Goal: Task Accomplishment & Management: Complete application form

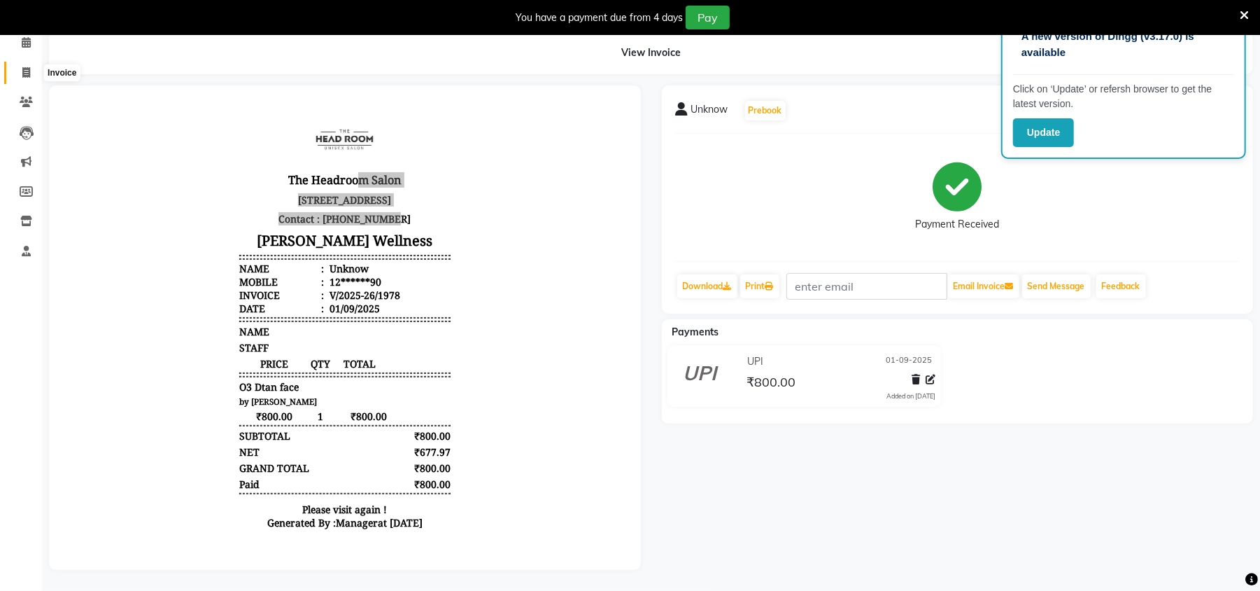
click at [24, 67] on icon at bounding box center [26, 72] width 8 height 10
select select "service"
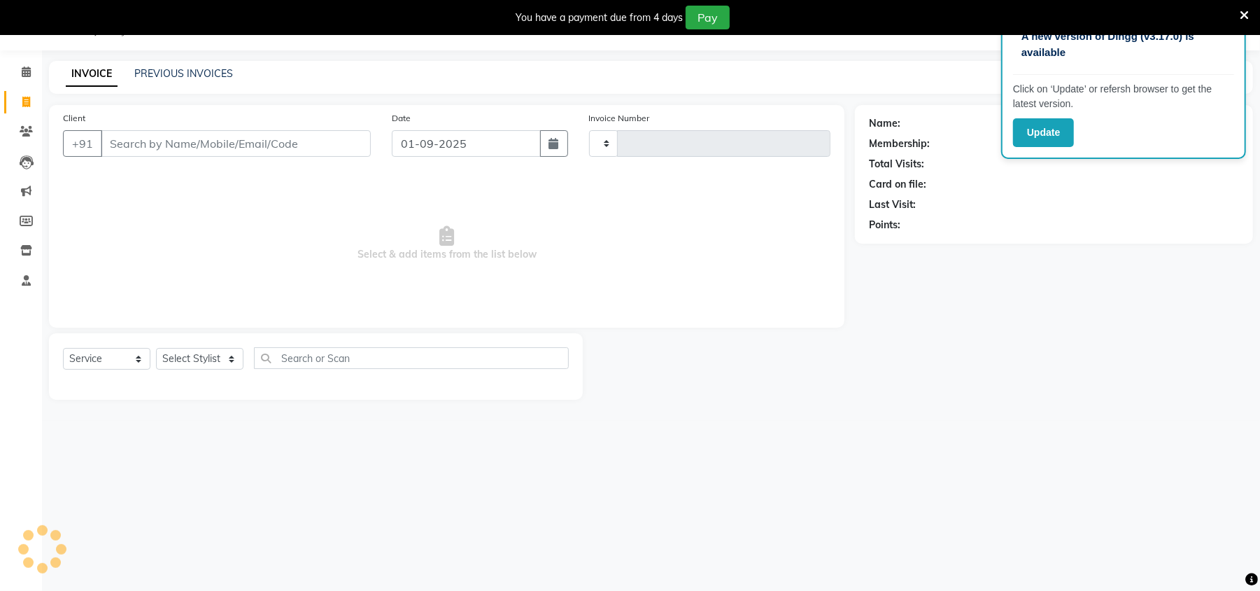
scroll to position [35, 0]
type input "1979"
select select "6796"
click at [179, 71] on link "PREVIOUS INVOICES" at bounding box center [183, 74] width 99 height 13
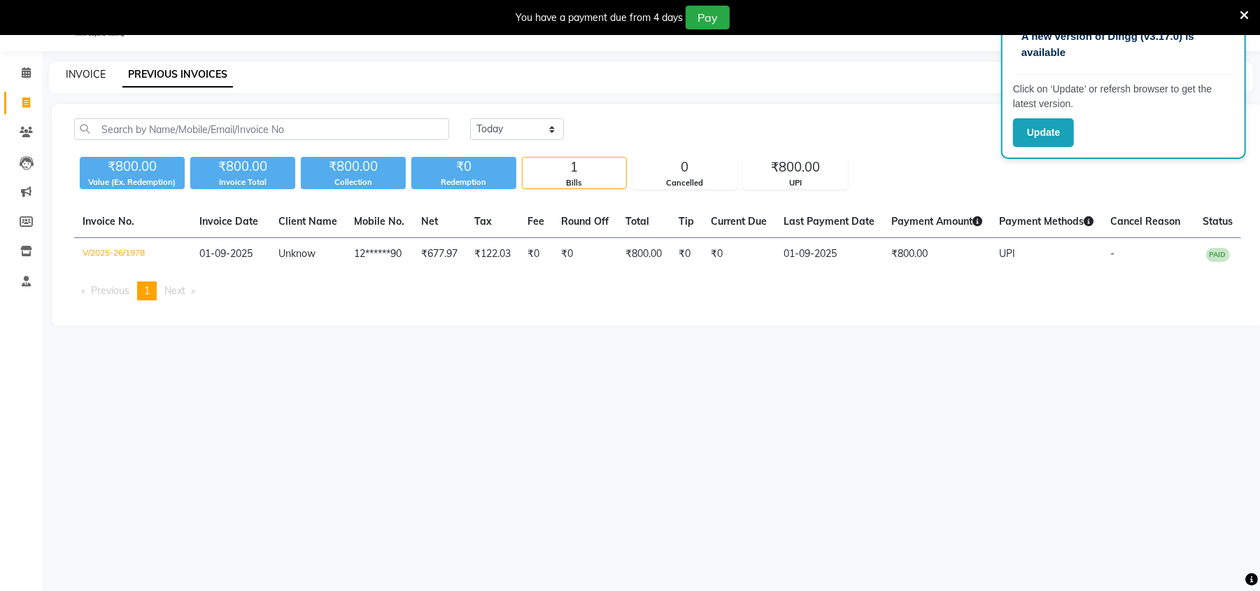
click at [80, 76] on link "INVOICE" at bounding box center [86, 74] width 40 height 13
select select "service"
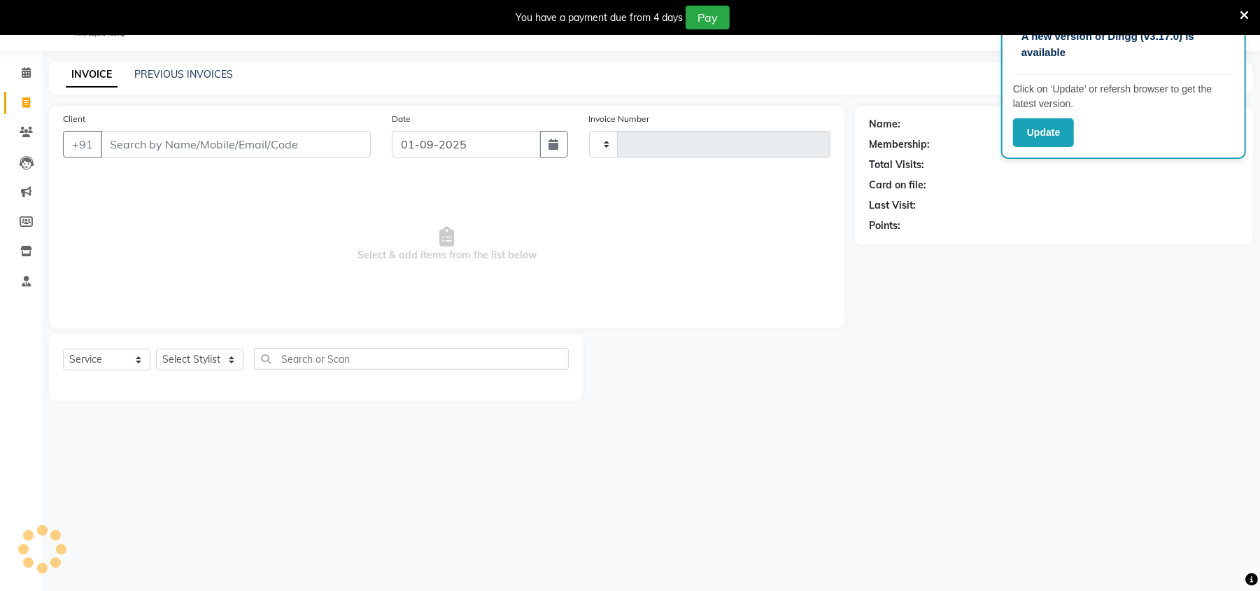
type input "1979"
select select "6796"
click at [15, 99] on span at bounding box center [26, 103] width 24 height 16
select select "6796"
select select "service"
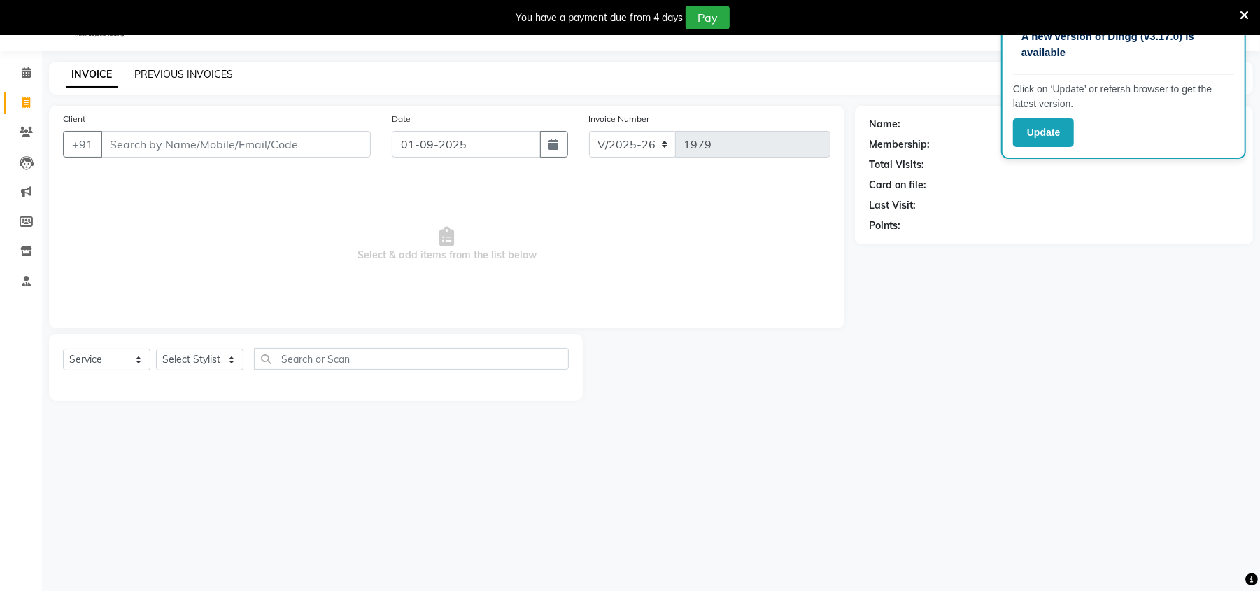
click at [175, 71] on link "PREVIOUS INVOICES" at bounding box center [183, 74] width 99 height 13
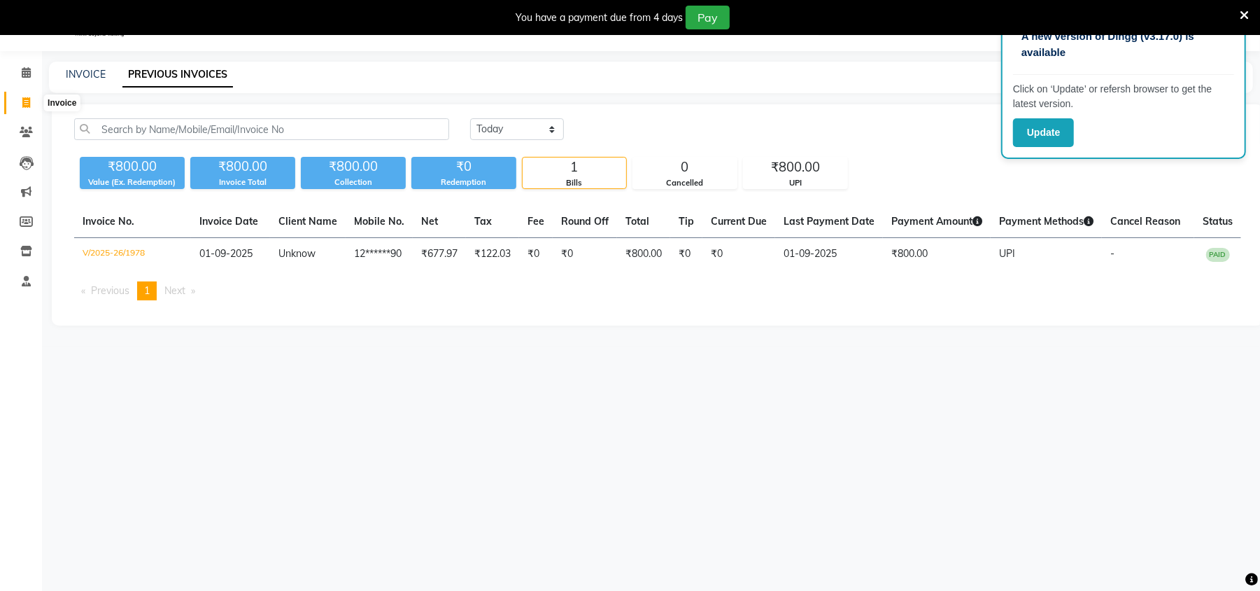
click at [18, 102] on span at bounding box center [26, 103] width 24 height 16
select select "service"
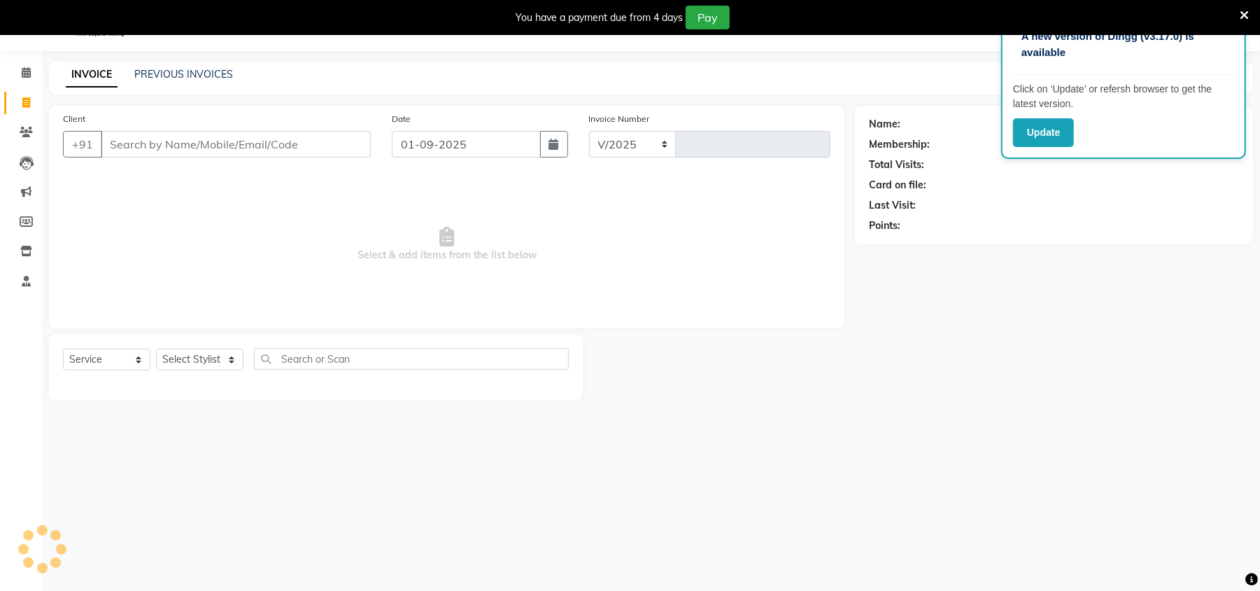
select select "6796"
type input "1979"
click at [155, 80] on div "PREVIOUS INVOICES" at bounding box center [183, 74] width 99 height 15
click at [153, 71] on link "PREVIOUS INVOICES" at bounding box center [183, 74] width 99 height 13
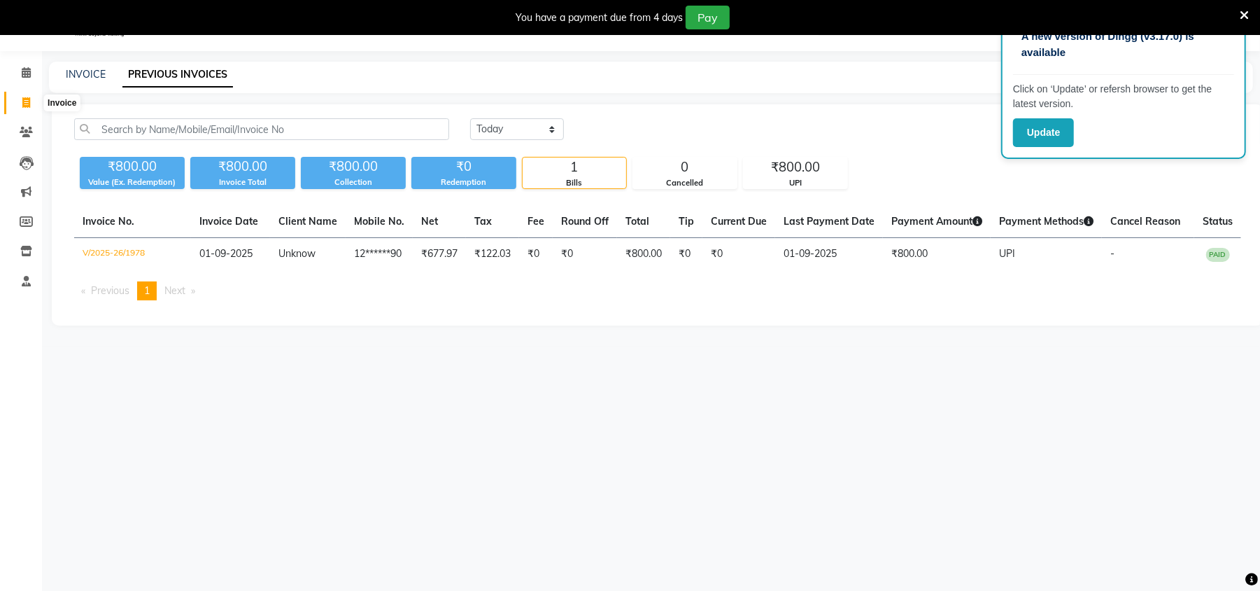
click at [29, 104] on icon at bounding box center [26, 102] width 8 height 10
select select "service"
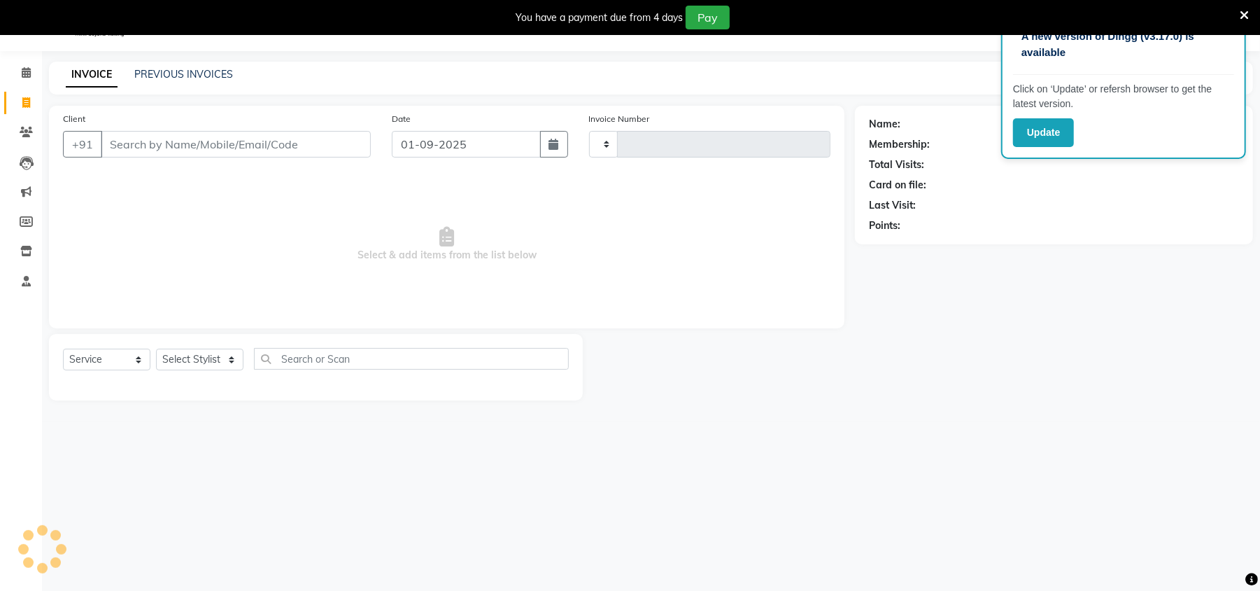
type input "1979"
select select "6796"
click at [1048, 134] on button "Update" at bounding box center [1043, 132] width 61 height 29
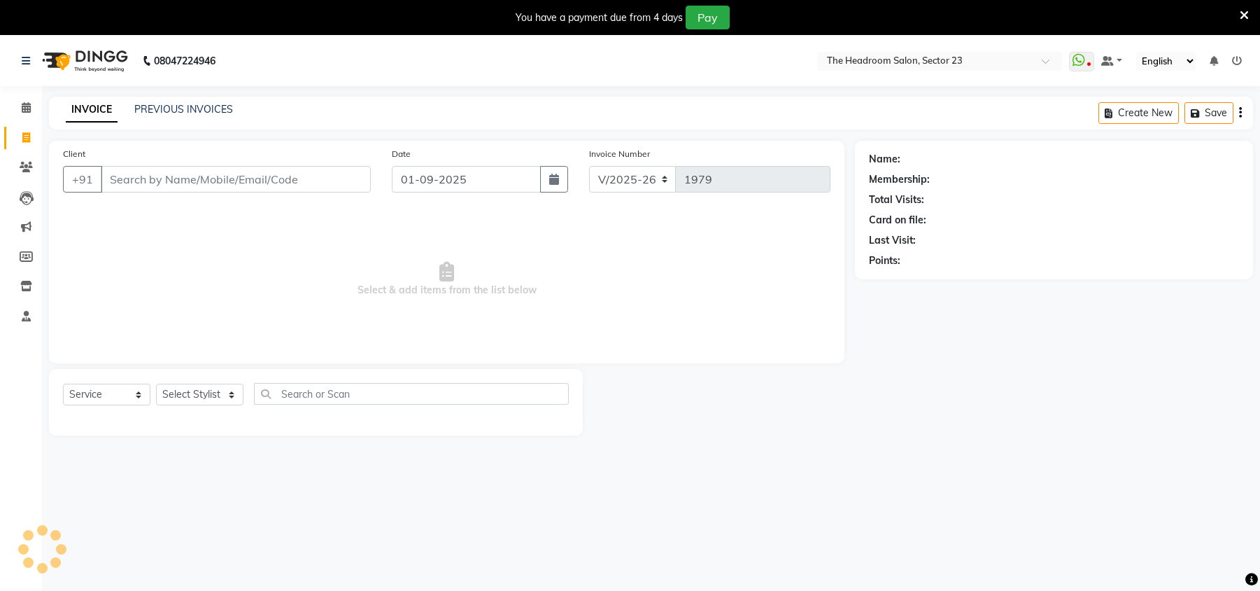
select select "6796"
select select "service"
click at [27, 135] on icon at bounding box center [26, 137] width 8 height 10
select select "6796"
select select "service"
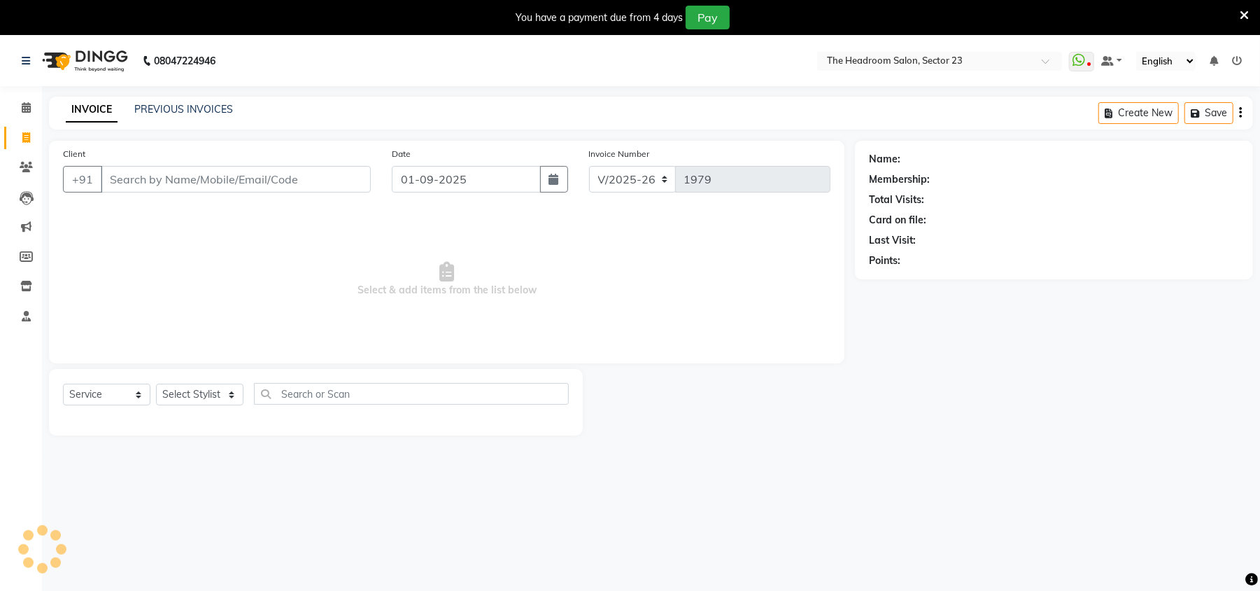
click at [27, 135] on icon at bounding box center [26, 137] width 8 height 10
select select "service"
type input "1979"
select select "6796"
click at [27, 135] on icon at bounding box center [26, 137] width 8 height 10
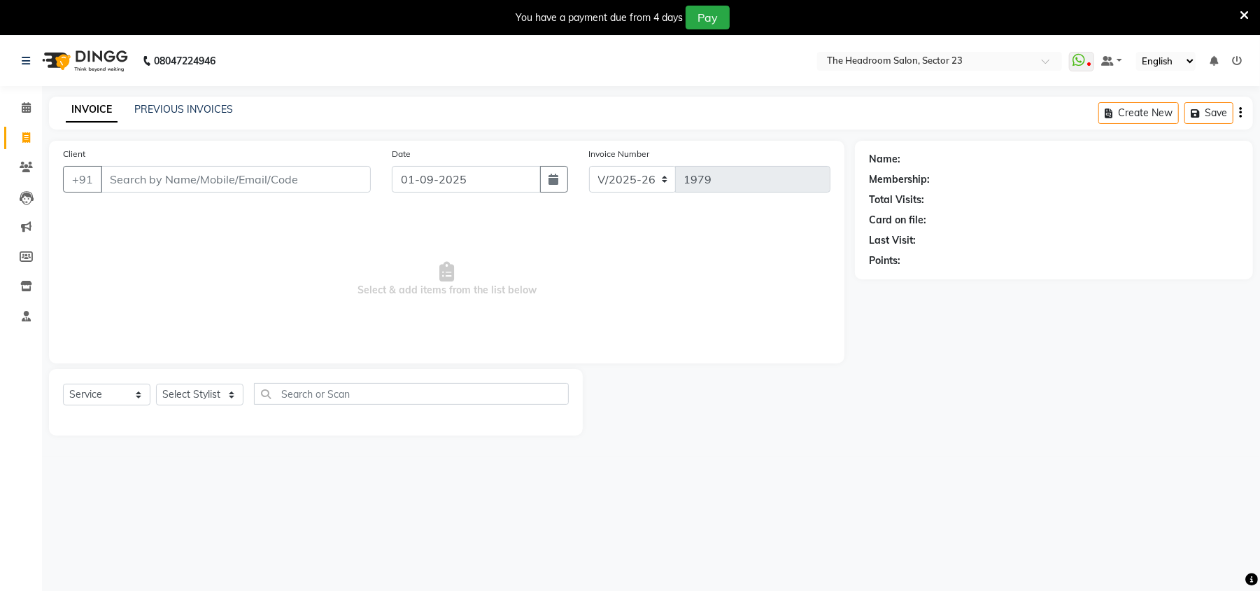
click at [27, 135] on icon at bounding box center [26, 137] width 8 height 10
select select "service"
type input "1979"
select select "6796"
click at [167, 106] on link "PREVIOUS INVOICES" at bounding box center [183, 109] width 99 height 13
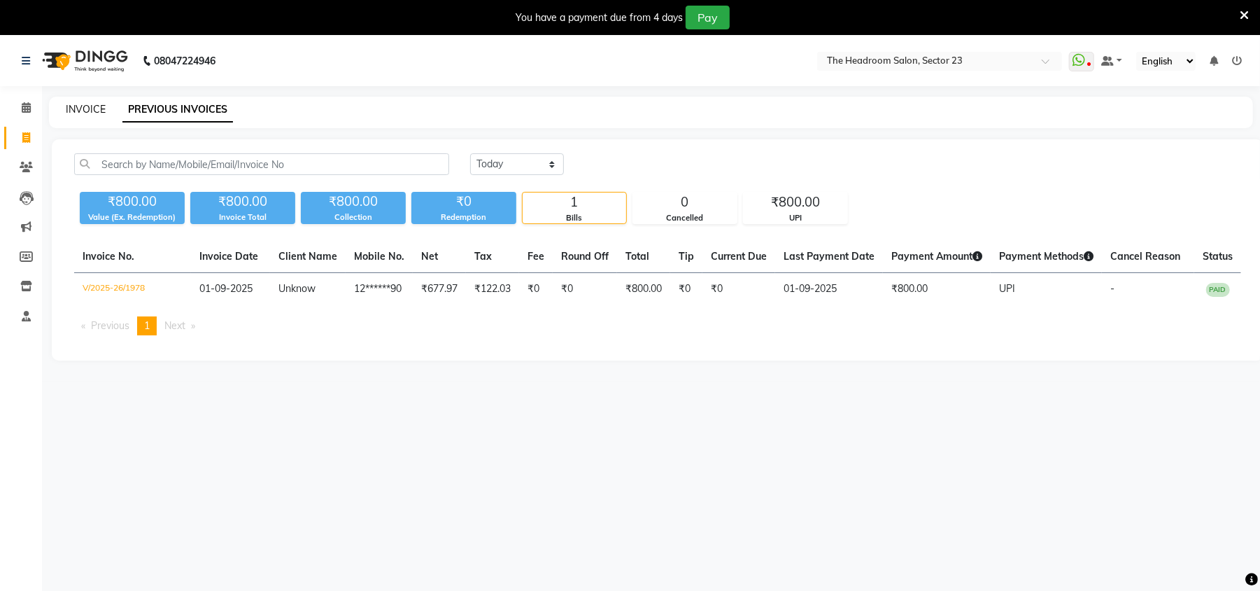
click at [88, 104] on link "INVOICE" at bounding box center [86, 109] width 40 height 13
select select "service"
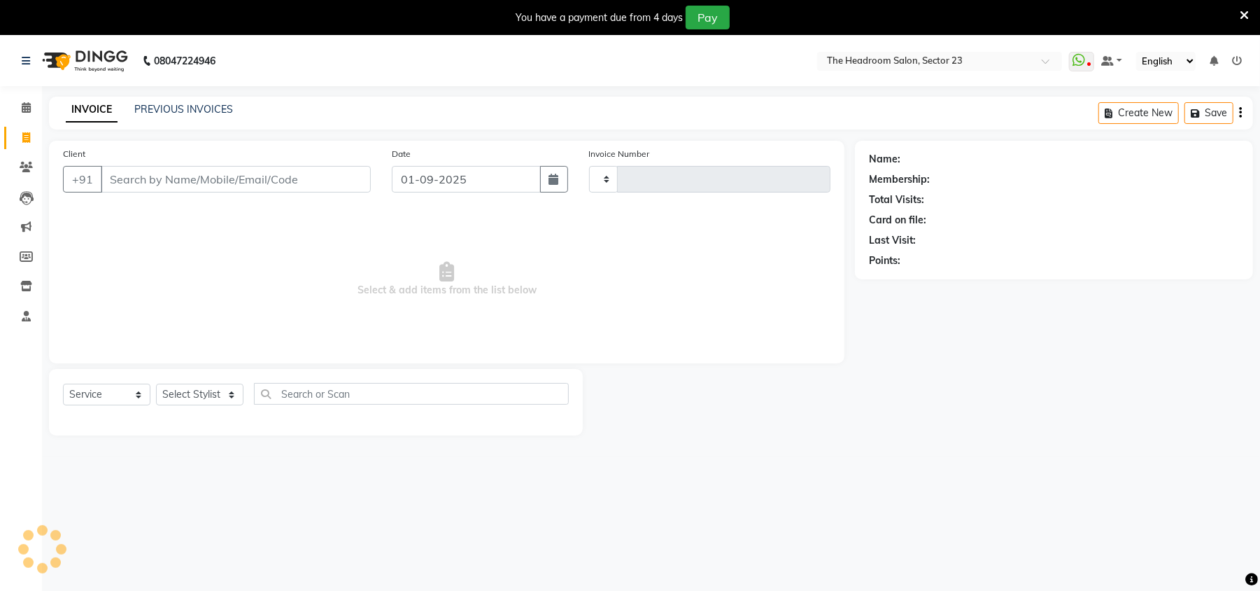
type input "1979"
select select "6796"
click at [172, 104] on link "PREVIOUS INVOICES" at bounding box center [183, 109] width 99 height 13
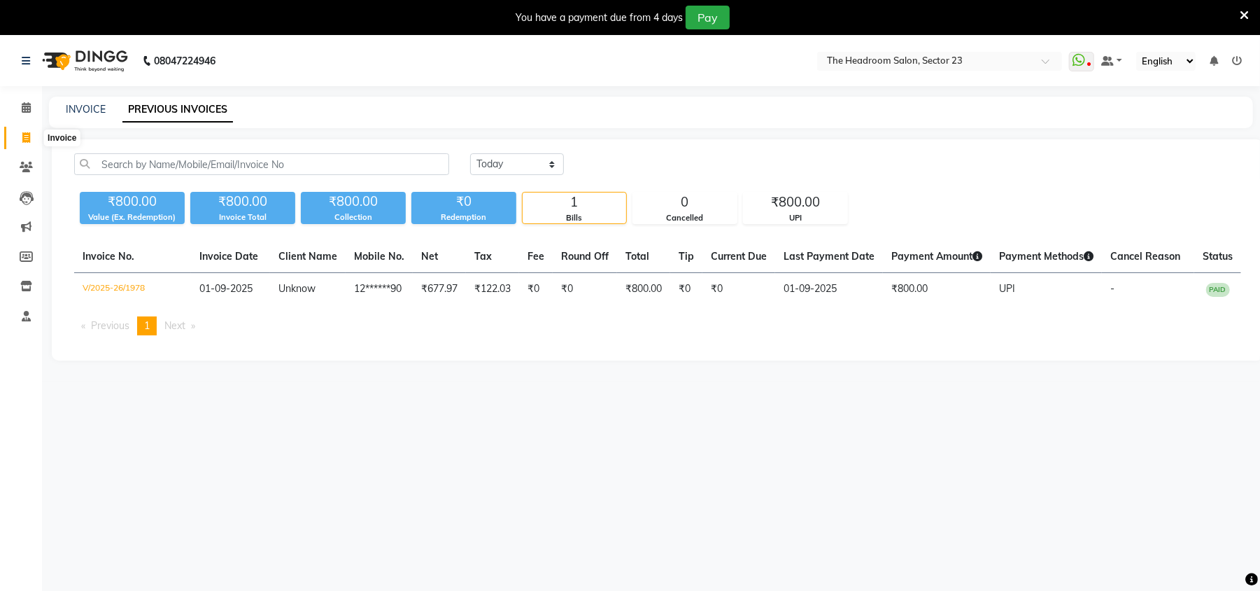
click at [22, 138] on icon at bounding box center [26, 137] width 8 height 10
select select "service"
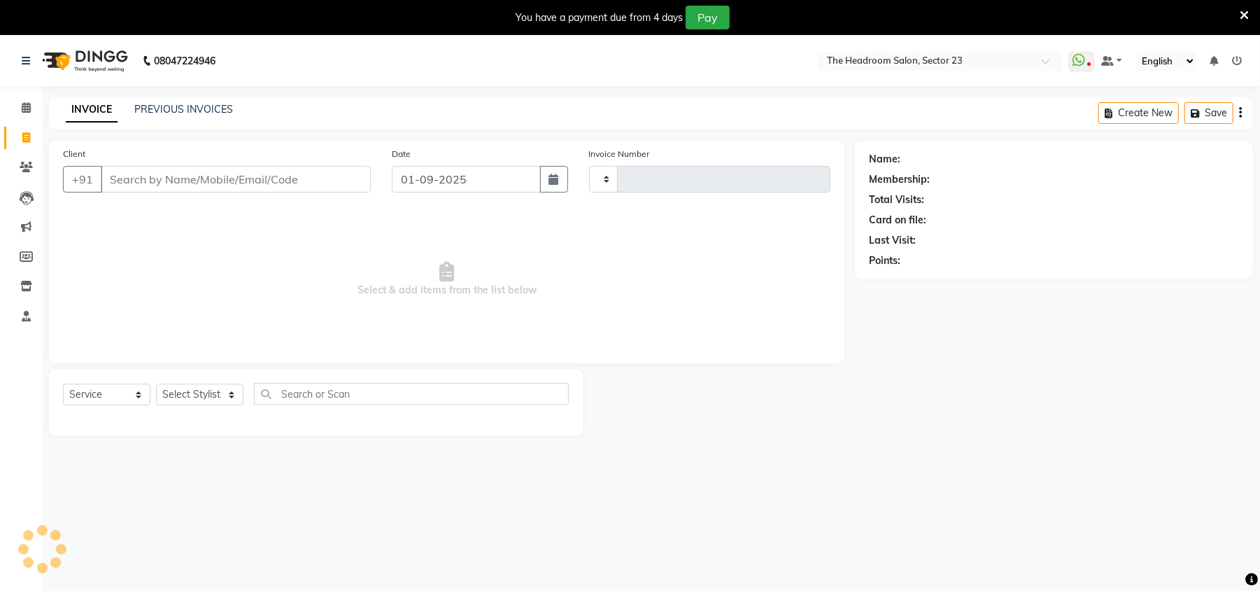
type input "1979"
select select "6796"
click at [164, 113] on link "PREVIOUS INVOICES" at bounding box center [183, 109] width 99 height 13
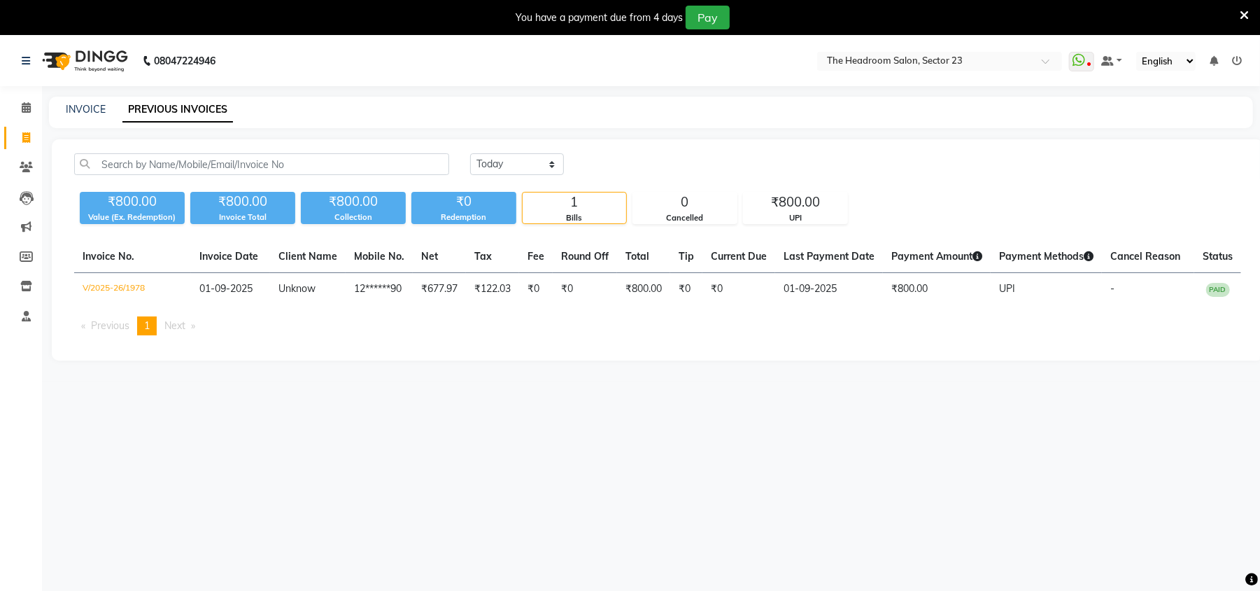
click at [87, 115] on div "INVOICE" at bounding box center [86, 109] width 40 height 15
click at [20, 137] on span at bounding box center [26, 138] width 24 height 16
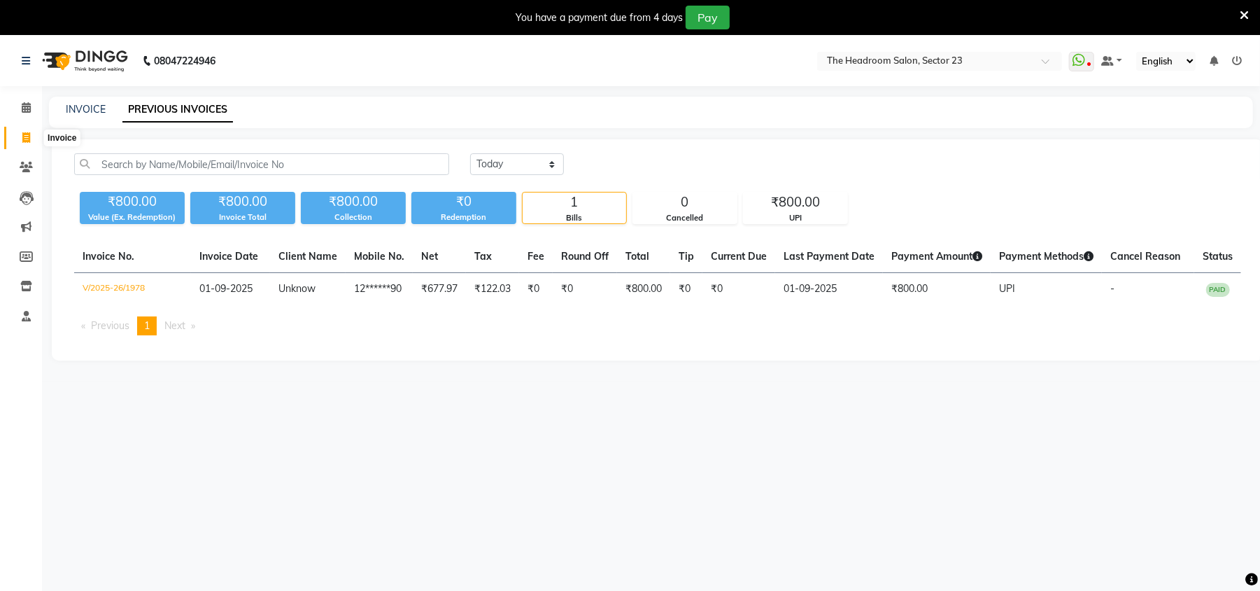
select select "6796"
select select "service"
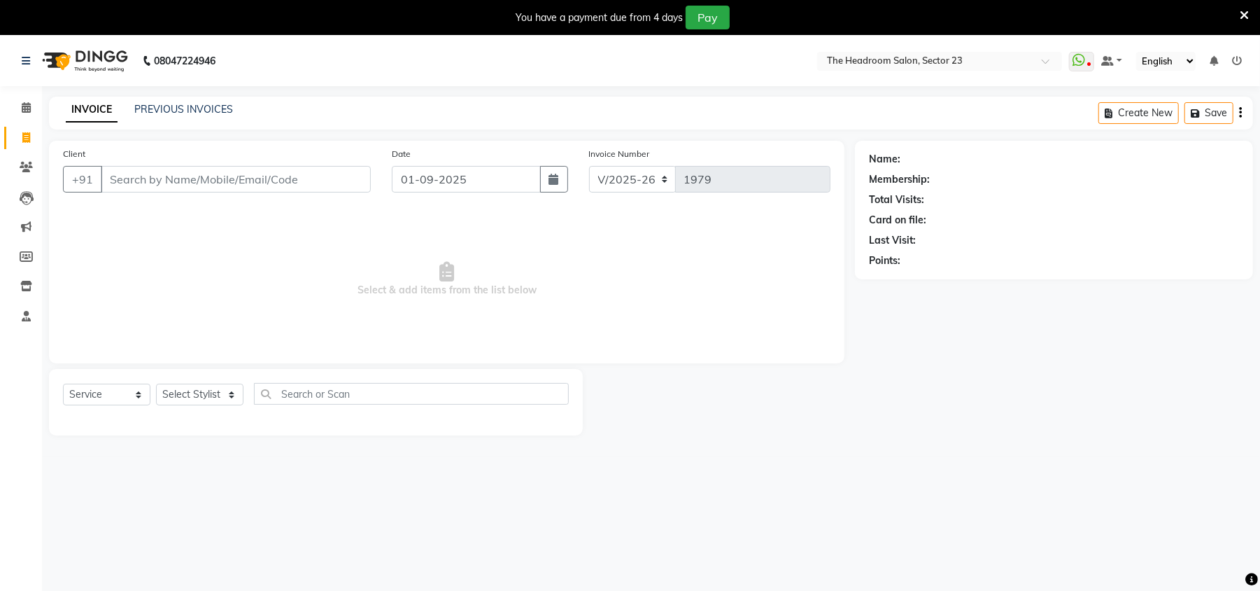
click at [20, 137] on span at bounding box center [26, 138] width 24 height 16
select select "service"
type input "1979"
select select "6796"
click at [20, 141] on span at bounding box center [26, 138] width 24 height 16
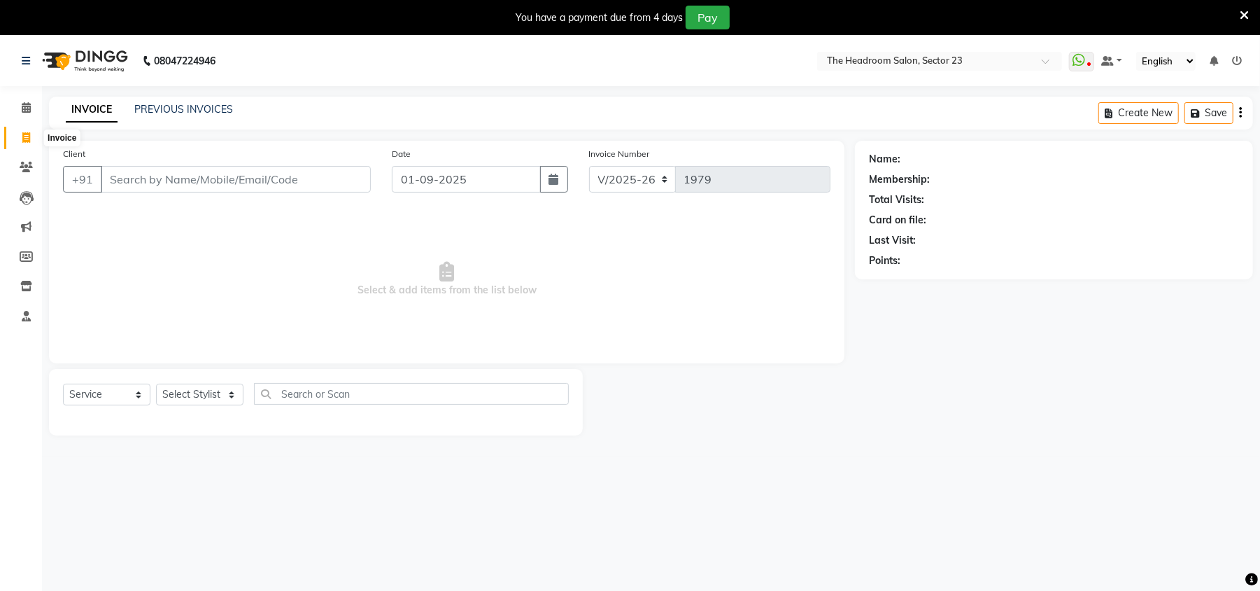
select select "service"
type input "1979"
select select "6796"
click at [20, 138] on span at bounding box center [26, 138] width 24 height 16
select select "service"
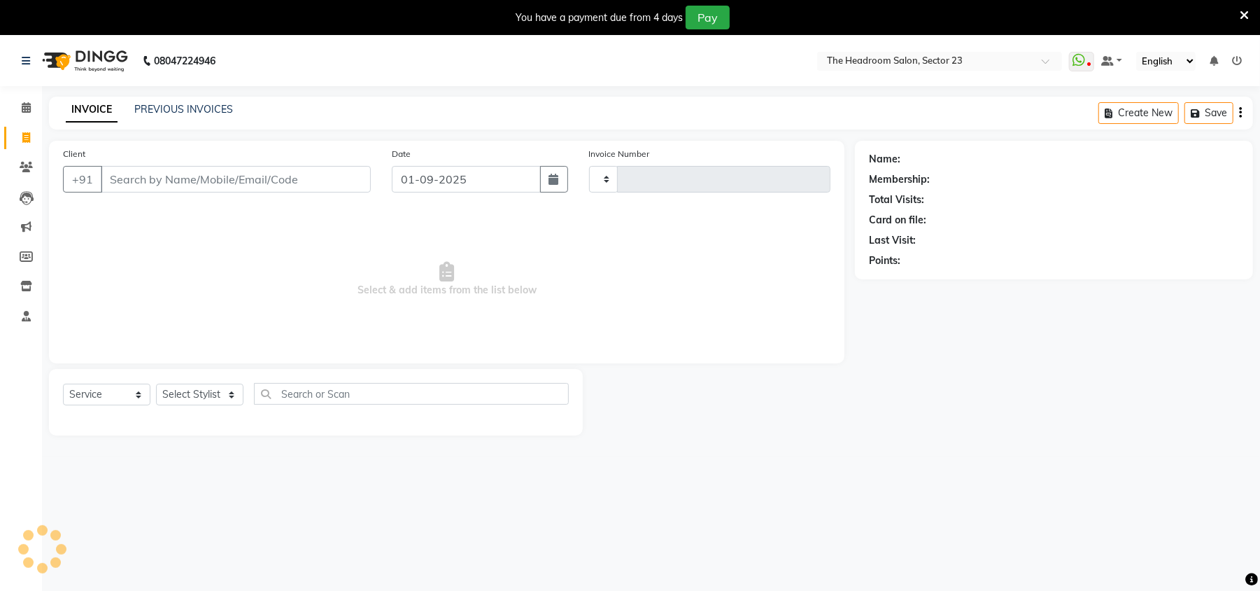
type input "1979"
select select "6796"
click at [166, 115] on link "PREVIOUS INVOICES" at bounding box center [183, 109] width 99 height 13
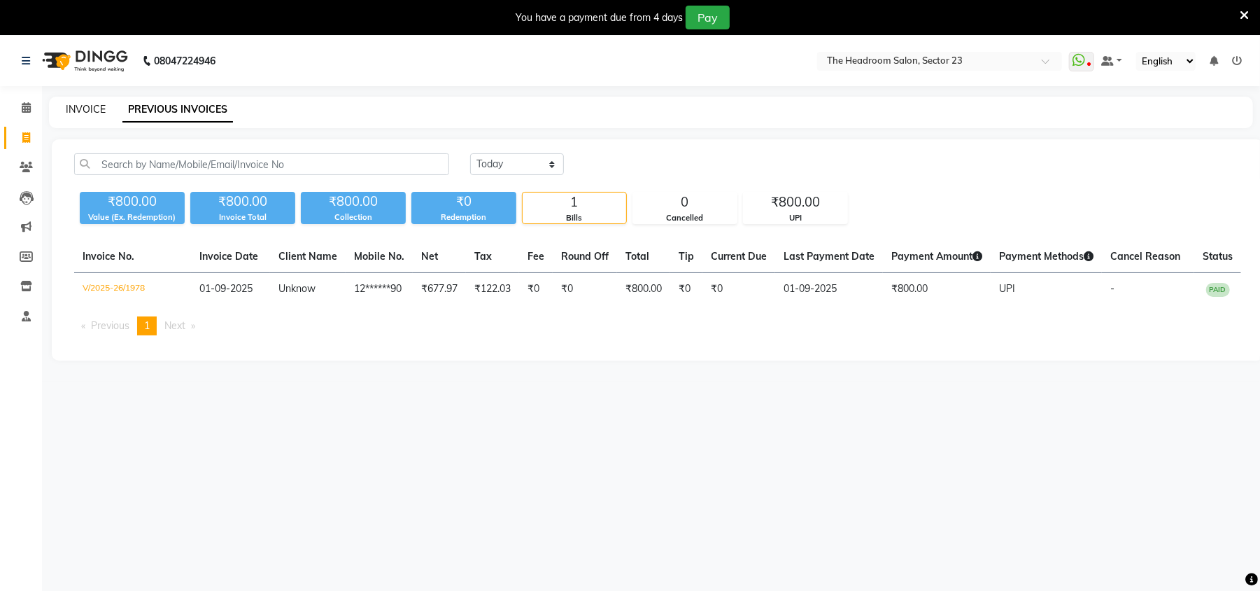
click at [71, 106] on link "INVOICE" at bounding box center [86, 109] width 40 height 13
select select "service"
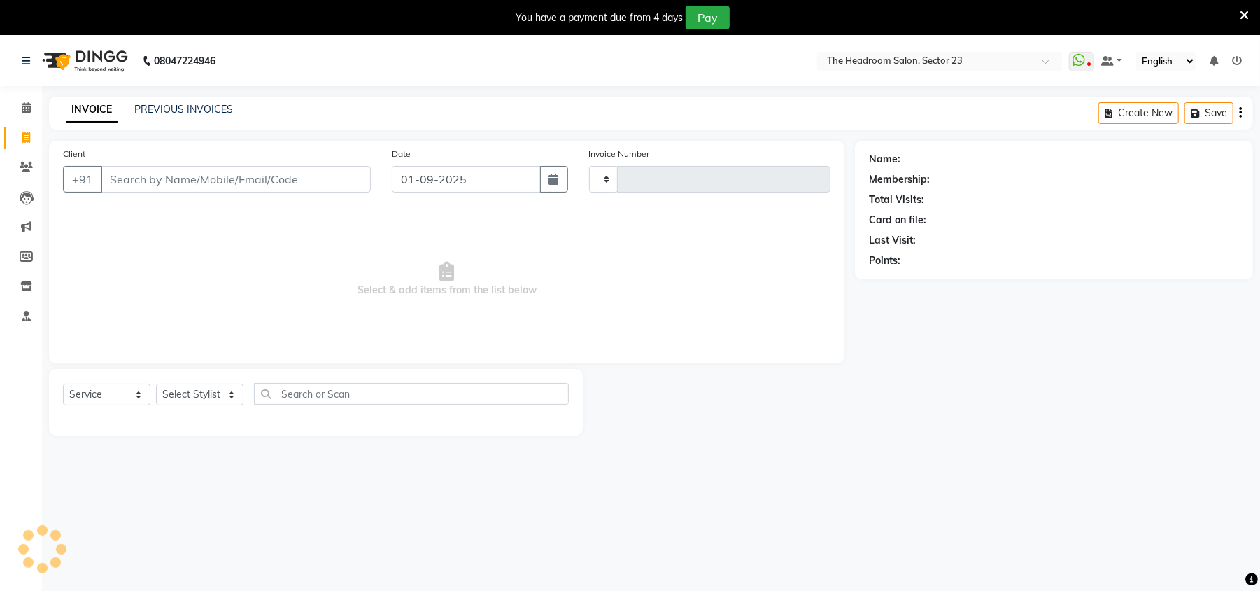
type input "1979"
select select "6796"
click at [12, 141] on link "Invoice" at bounding box center [21, 138] width 34 height 23
select select "6796"
select select "service"
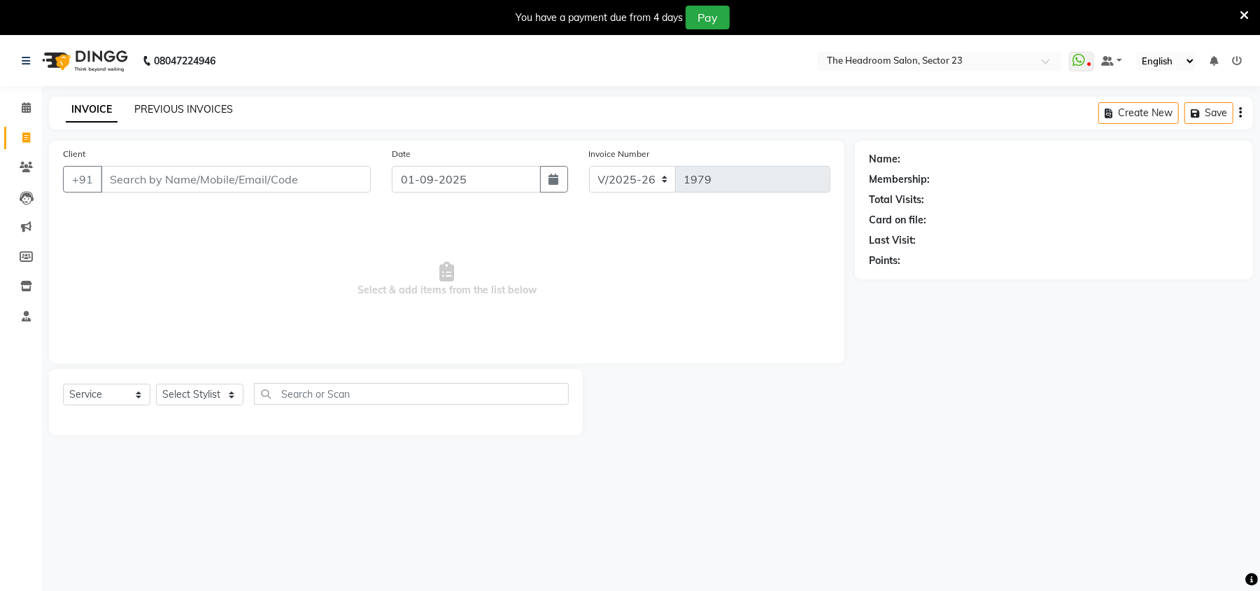
click at [169, 110] on link "PREVIOUS INVOICES" at bounding box center [183, 109] width 99 height 13
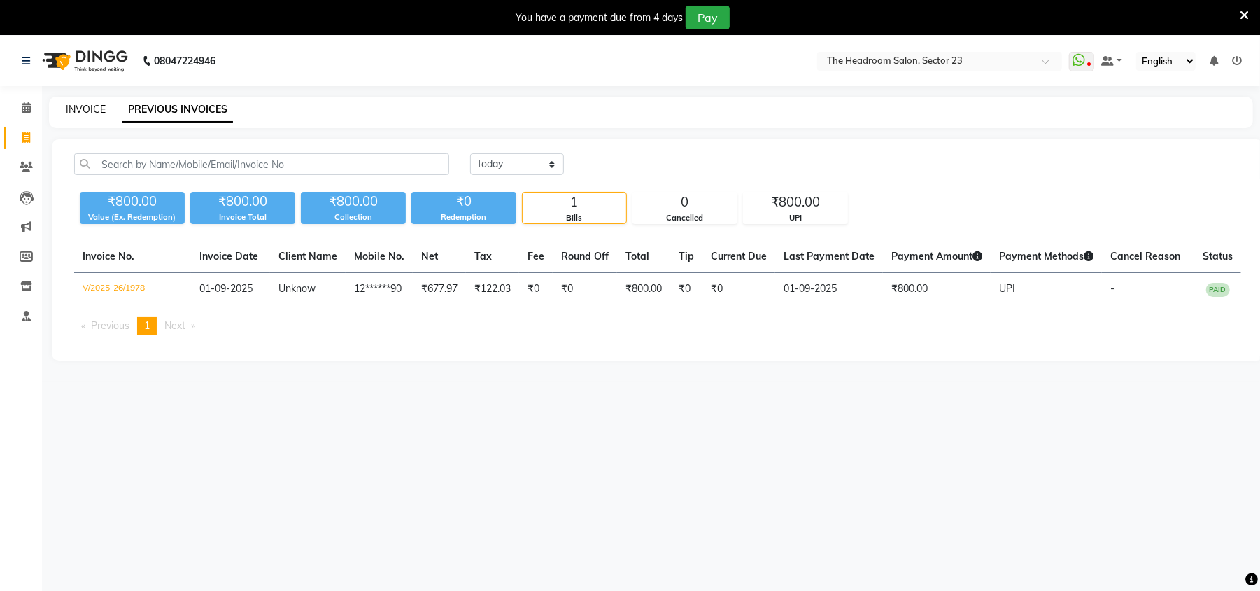
click at [84, 108] on link "INVOICE" at bounding box center [86, 109] width 40 height 13
select select "service"
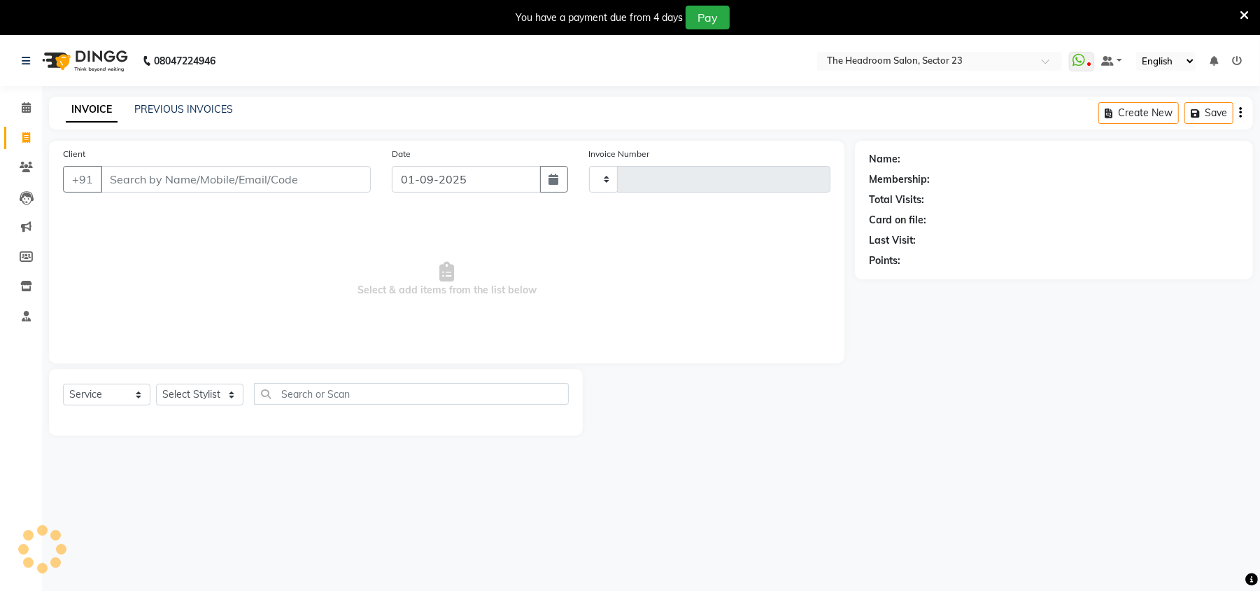
type input "1979"
select select "6796"
click at [20, 137] on span at bounding box center [26, 138] width 24 height 16
select select "6796"
select select "service"
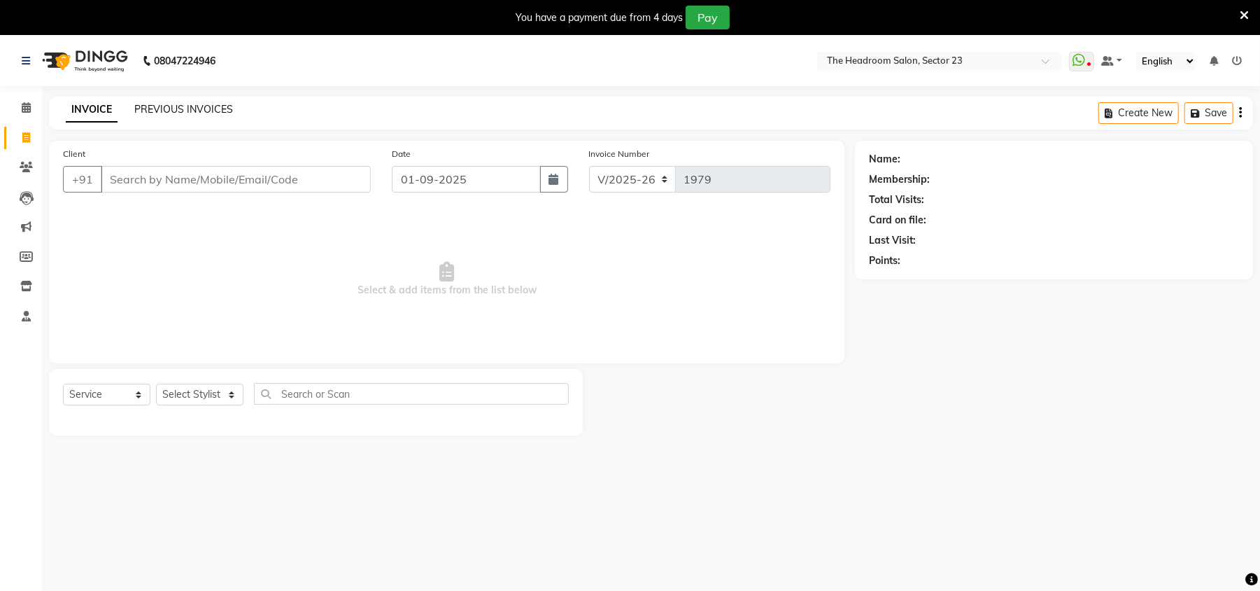
click at [157, 108] on link "PREVIOUS INVOICES" at bounding box center [183, 109] width 99 height 13
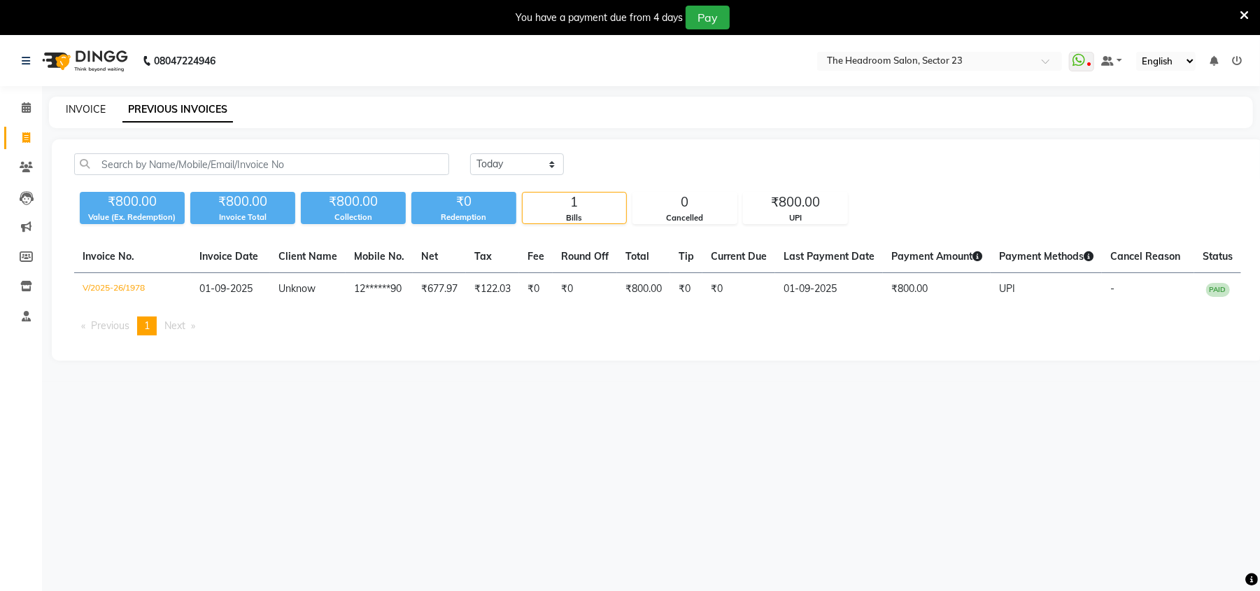
click at [79, 110] on link "INVOICE" at bounding box center [86, 109] width 40 height 13
select select "6796"
select select "service"
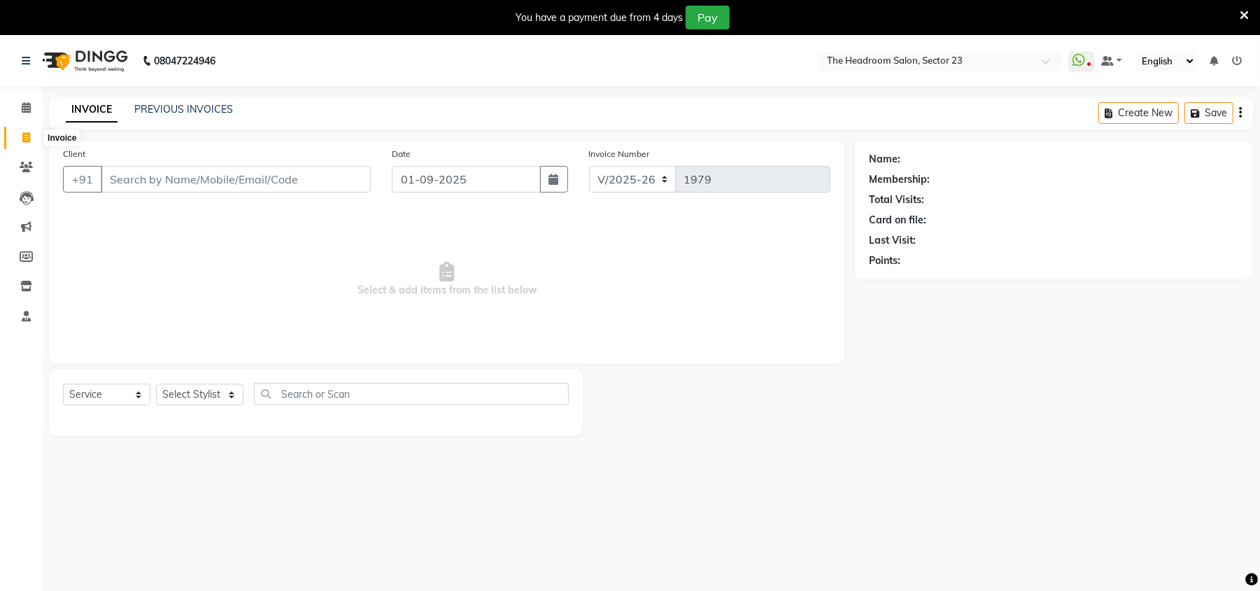
click at [31, 141] on span at bounding box center [26, 138] width 24 height 16
select select "service"
type input "1979"
select select "6796"
click at [192, 109] on link "PREVIOUS INVOICES" at bounding box center [183, 109] width 99 height 13
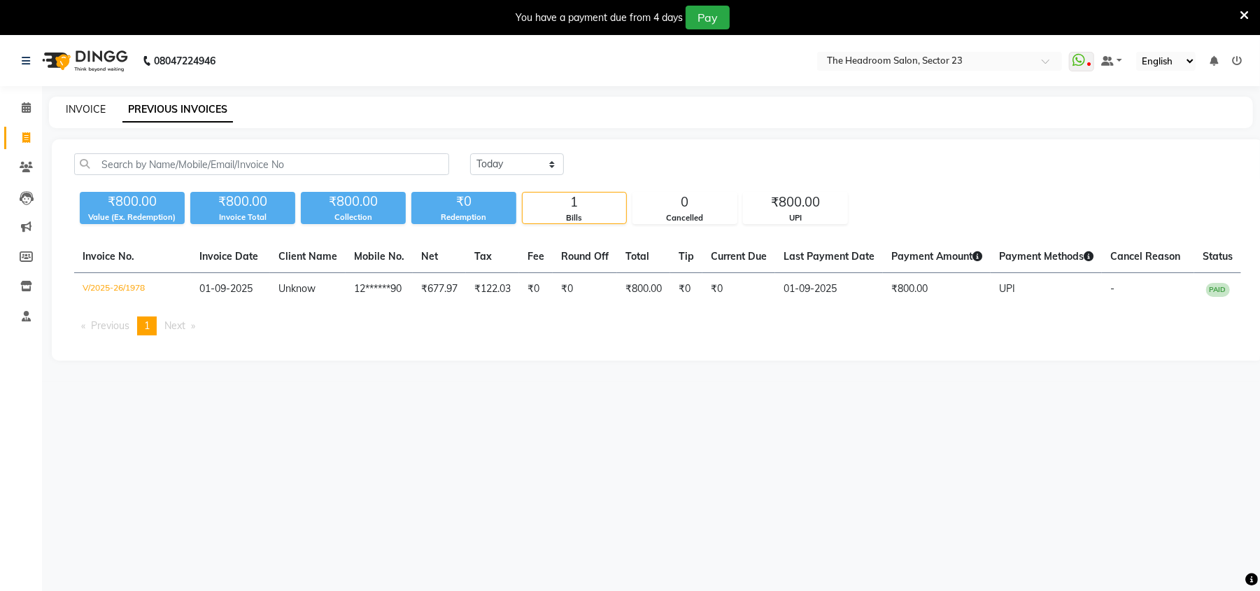
click at [80, 111] on link "INVOICE" at bounding box center [86, 109] width 40 height 13
select select "service"
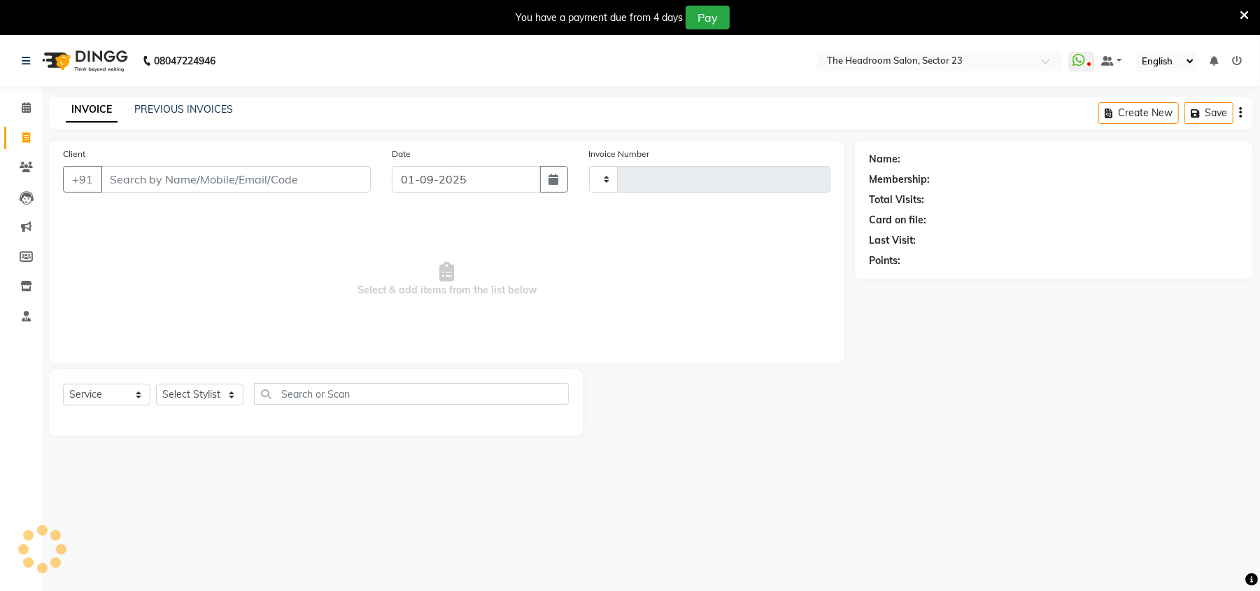
type input "1979"
select select "6796"
click at [22, 143] on span at bounding box center [26, 138] width 24 height 16
select select "6796"
select select "service"
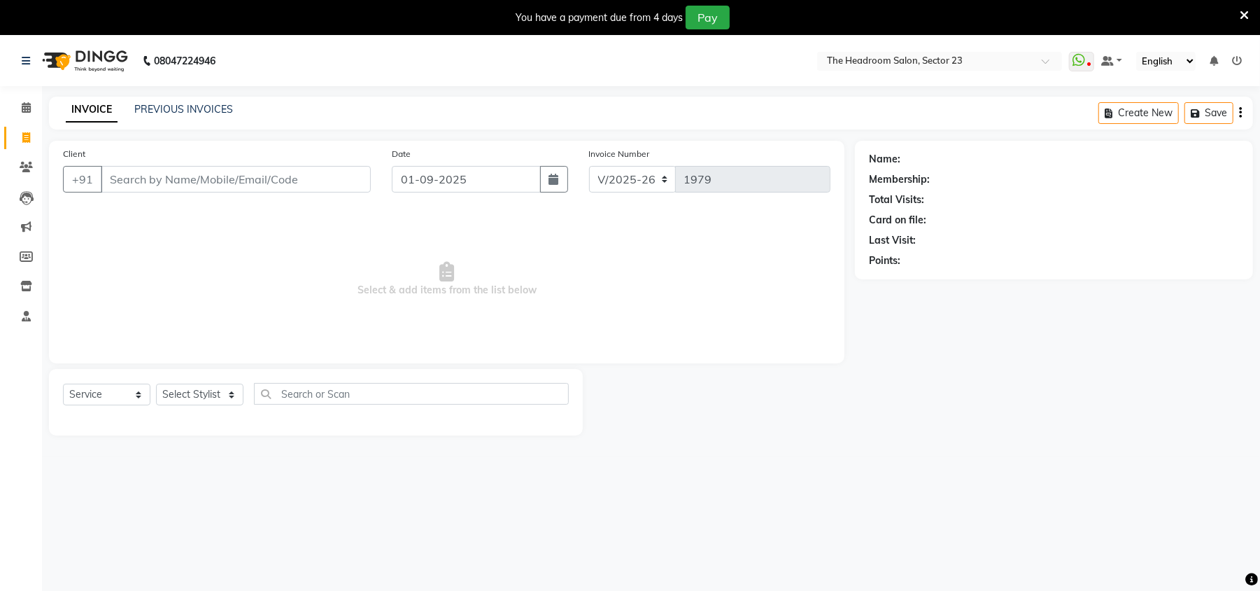
click at [160, 116] on div "INVOICE PREVIOUS INVOICES Create New Save" at bounding box center [651, 113] width 1204 height 33
click at [160, 116] on div "PREVIOUS INVOICES" at bounding box center [183, 109] width 99 height 15
click at [143, 106] on link "PREVIOUS INVOICES" at bounding box center [183, 109] width 99 height 13
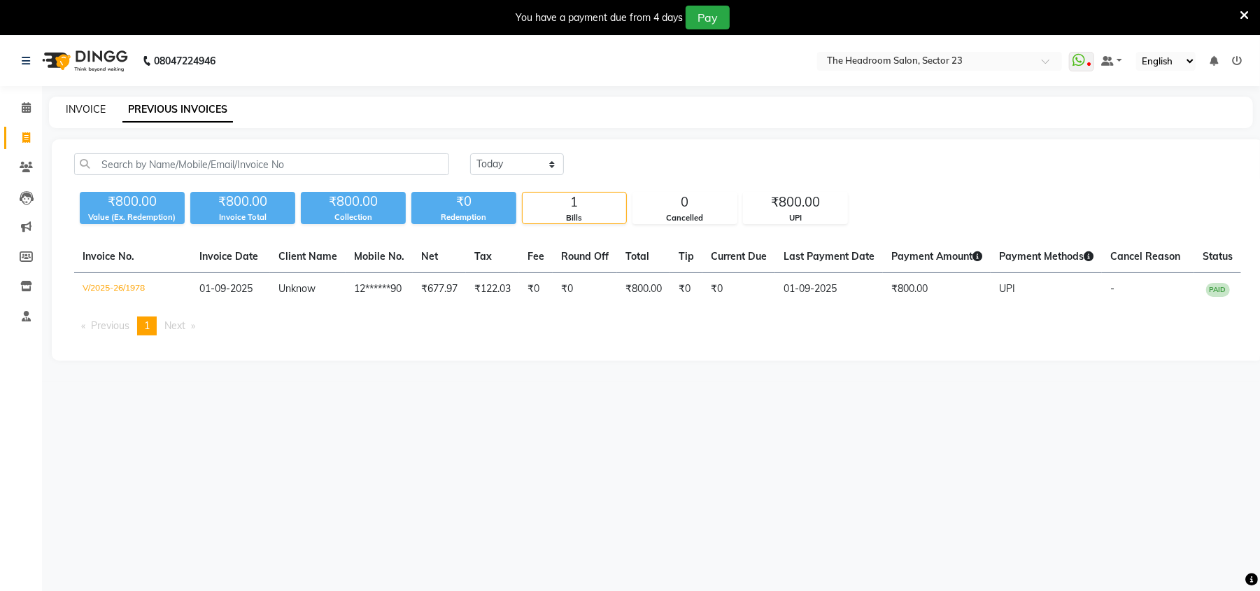
click at [102, 113] on link "INVOICE" at bounding box center [86, 109] width 40 height 13
select select "service"
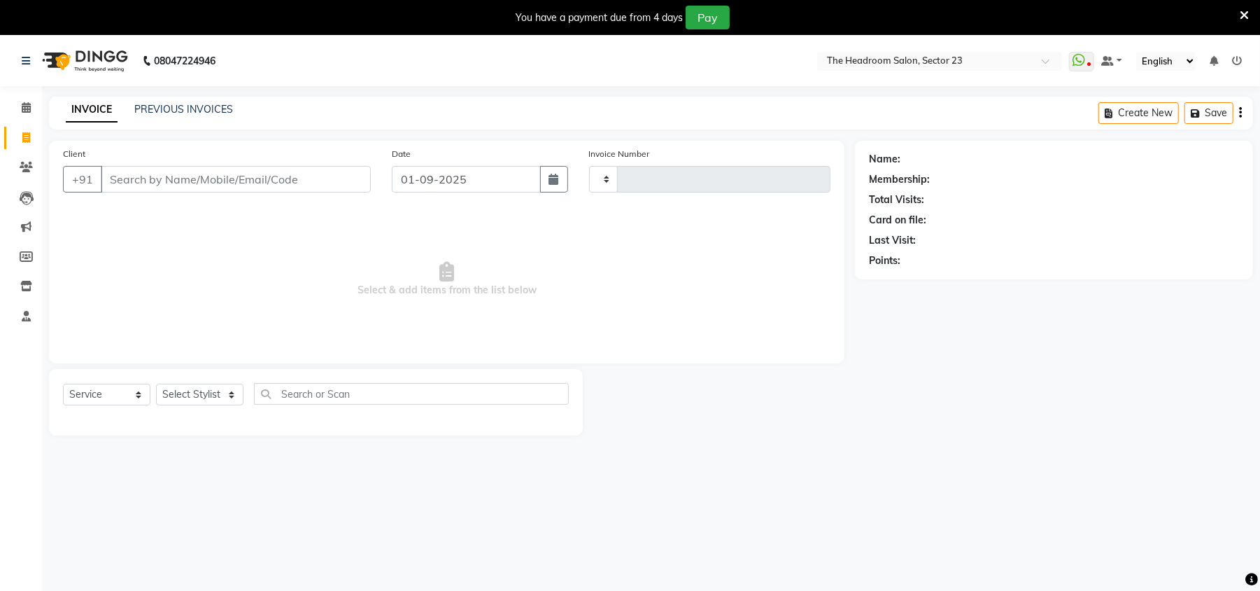
type input "1979"
select select "6796"
click at [38, 133] on li "Invoice" at bounding box center [21, 138] width 42 height 30
click at [32, 136] on span at bounding box center [26, 138] width 24 height 16
select select "6796"
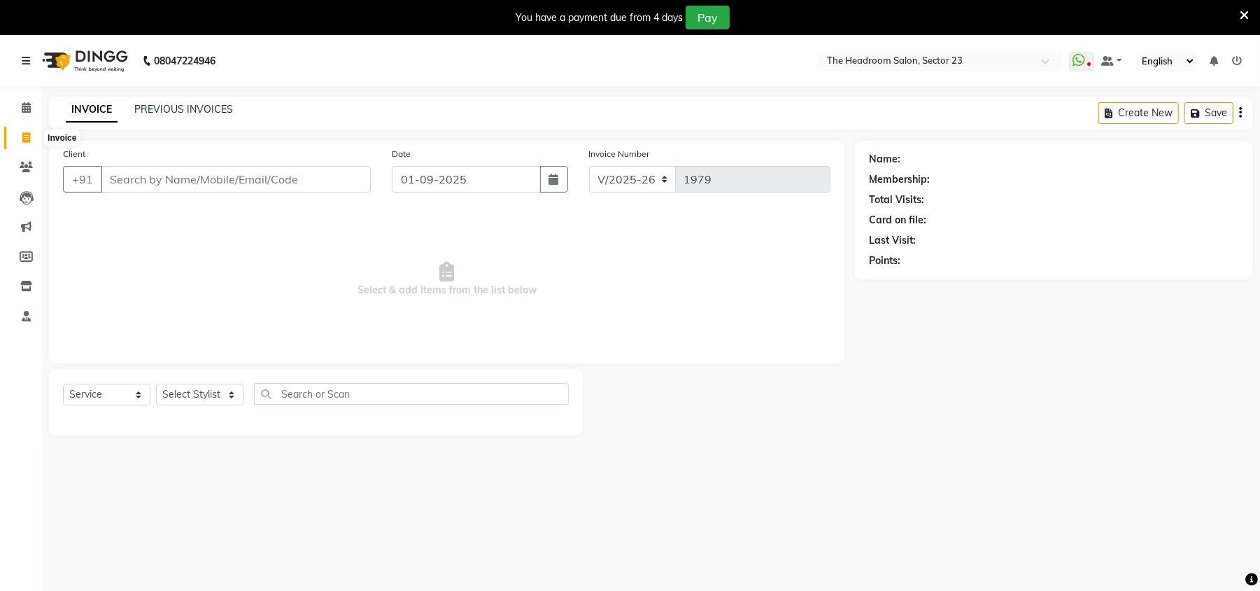
select select "service"
click at [164, 105] on link "PREVIOUS INVOICES" at bounding box center [183, 109] width 99 height 13
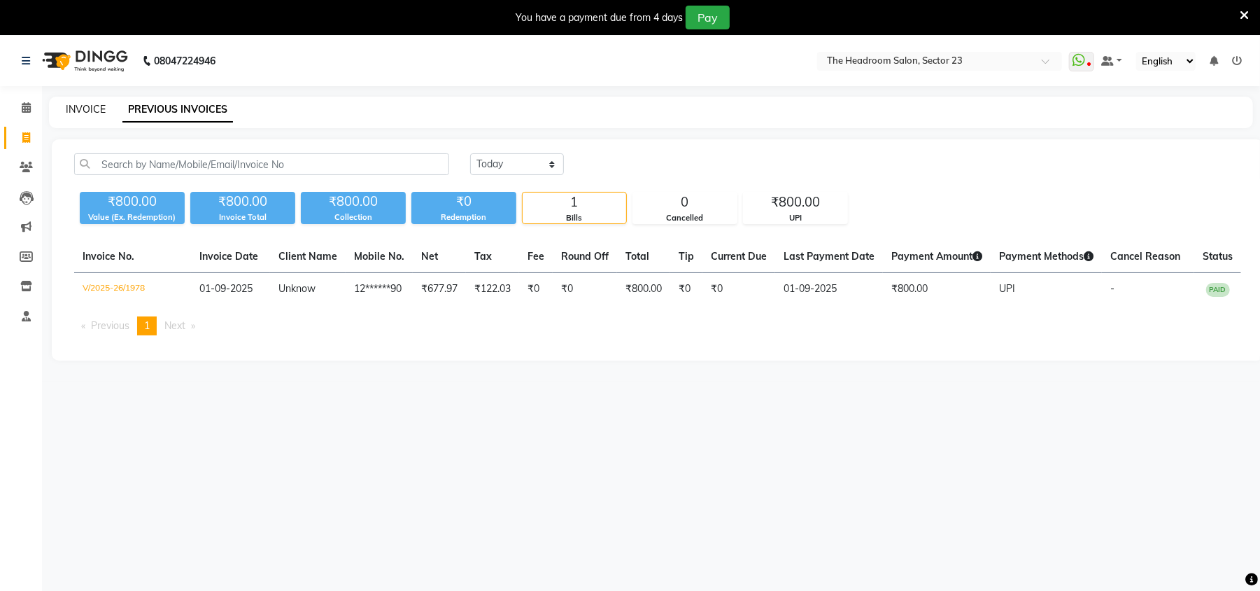
click at [71, 110] on link "INVOICE" at bounding box center [86, 109] width 40 height 13
select select "service"
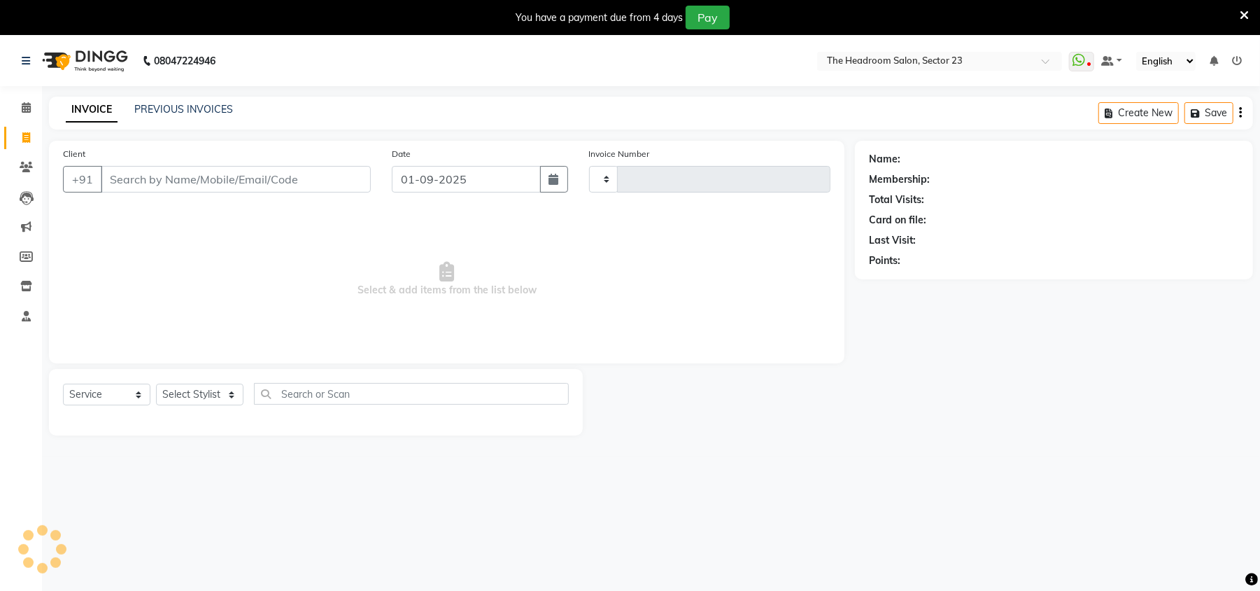
type input "1979"
select select "6796"
click at [32, 133] on span at bounding box center [26, 138] width 24 height 16
select select "6796"
select select "service"
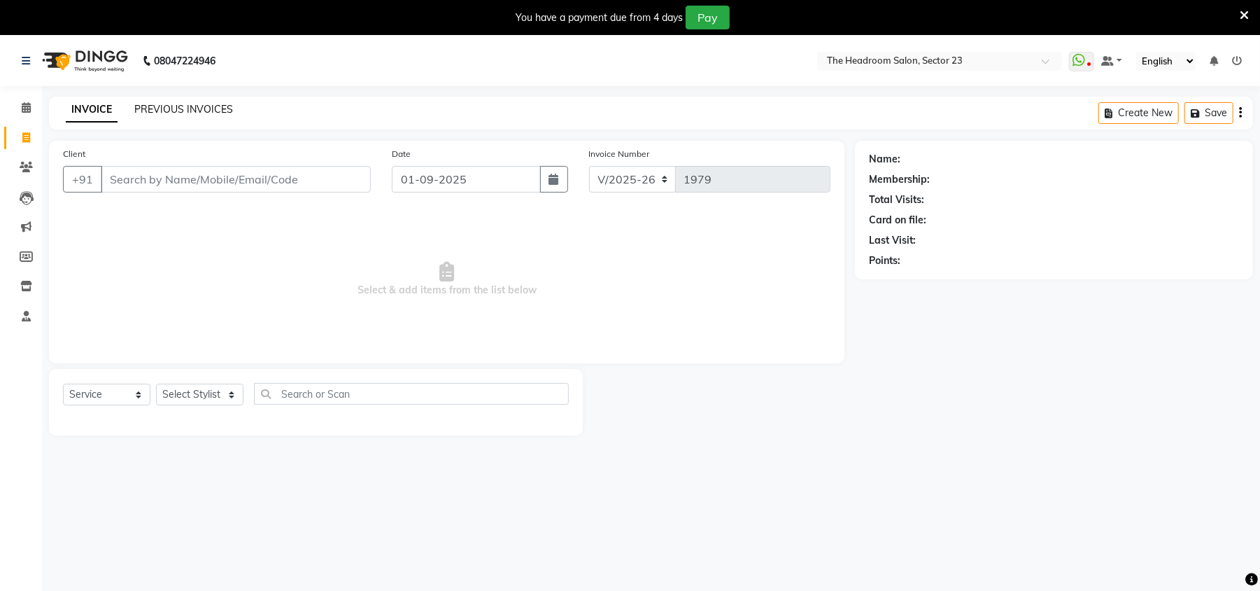
click at [160, 106] on link "PREVIOUS INVOICES" at bounding box center [183, 109] width 99 height 13
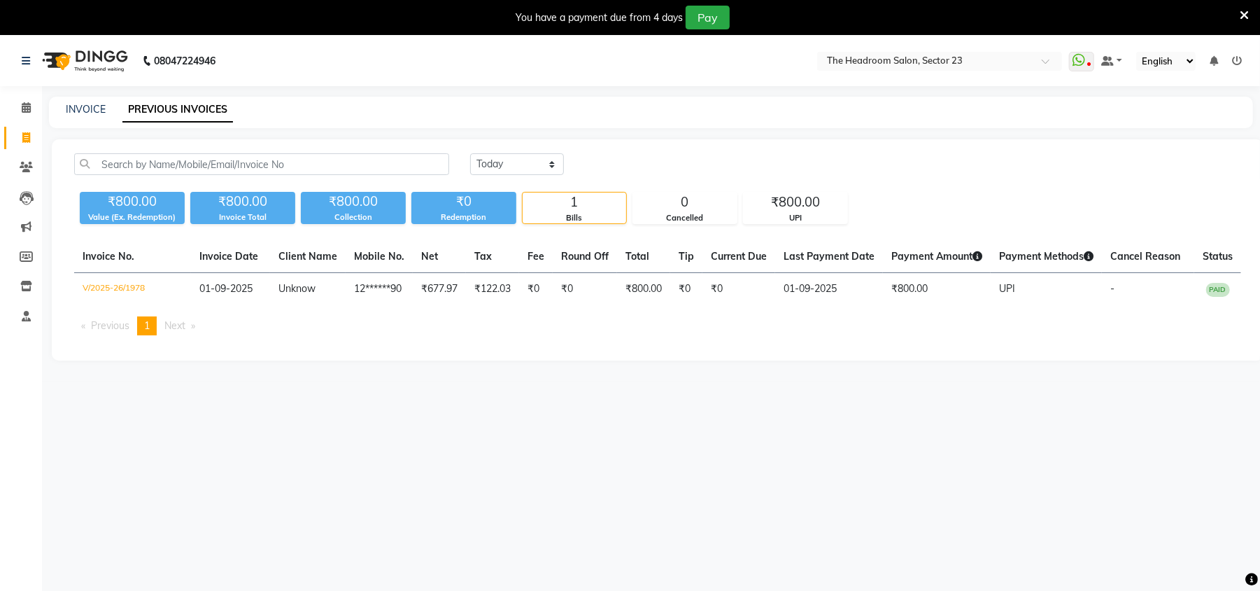
click at [59, 108] on div "INVOICE PREVIOUS INVOICES" at bounding box center [642, 109] width 1187 height 15
click at [91, 113] on link "INVOICE" at bounding box center [86, 109] width 40 height 13
select select "service"
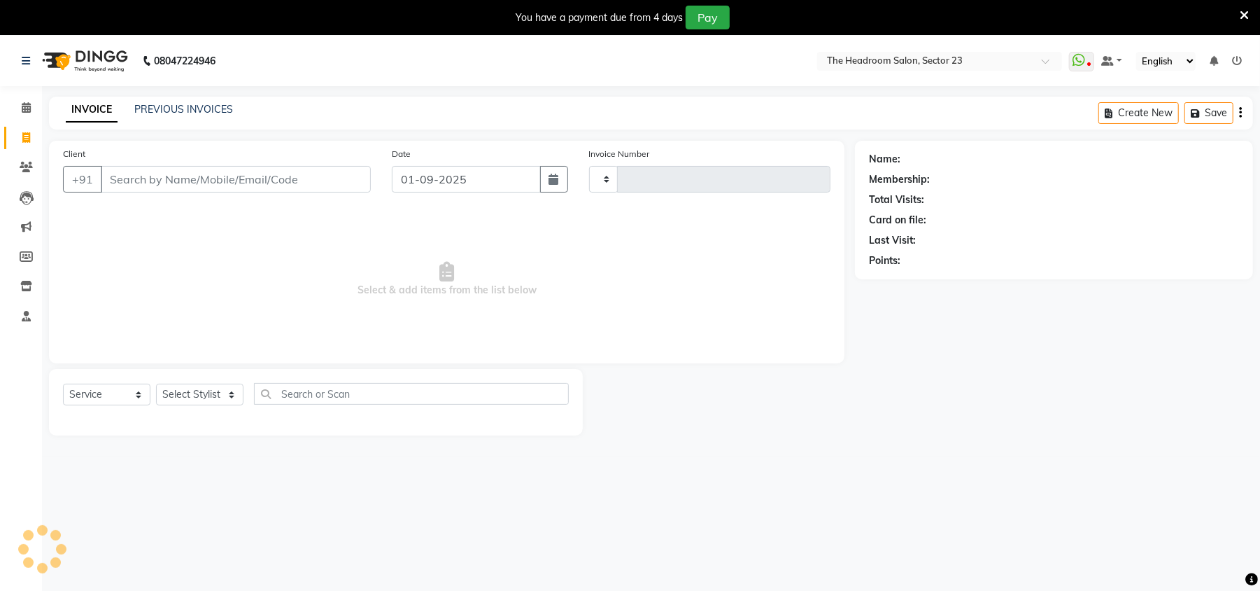
type input "1979"
select select "6796"
click at [27, 146] on link "Invoice" at bounding box center [21, 138] width 34 height 23
select select "service"
type input "1979"
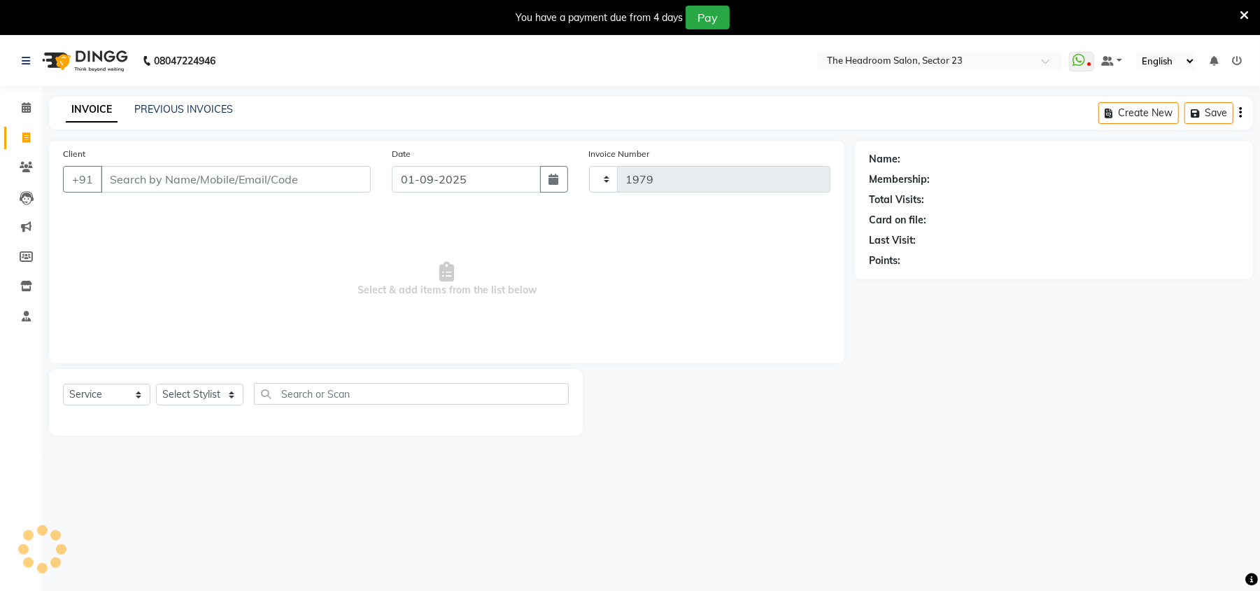
select select "6796"
click at [140, 113] on link "PREVIOUS INVOICES" at bounding box center [183, 109] width 99 height 13
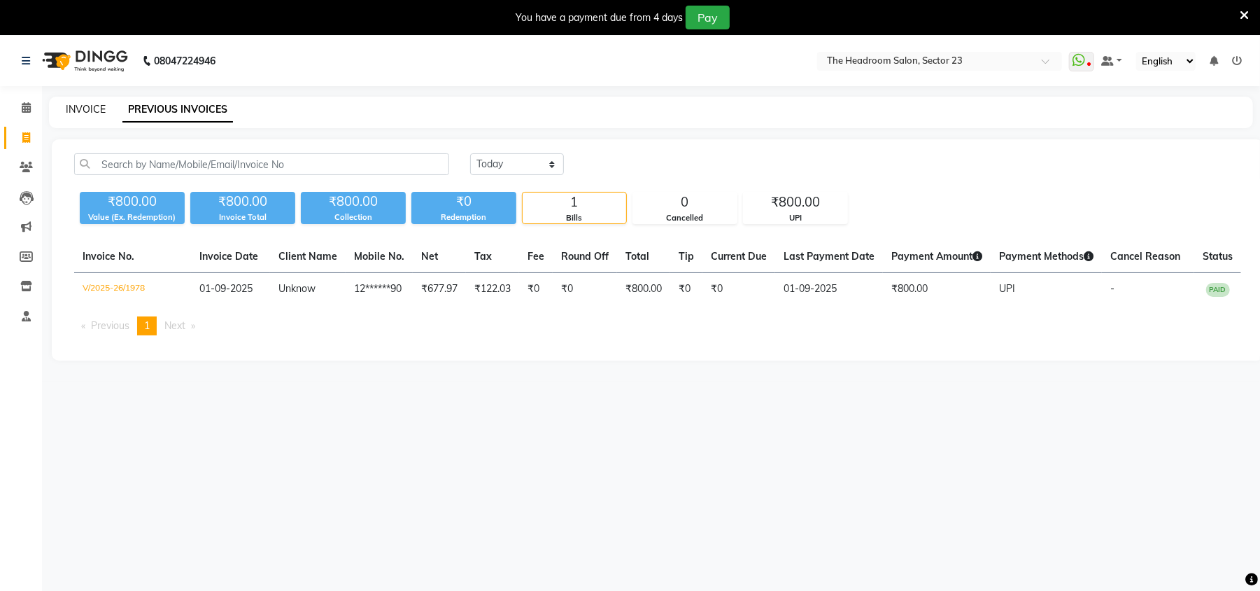
click at [82, 110] on link "INVOICE" at bounding box center [86, 109] width 40 height 13
select select "6796"
select select "service"
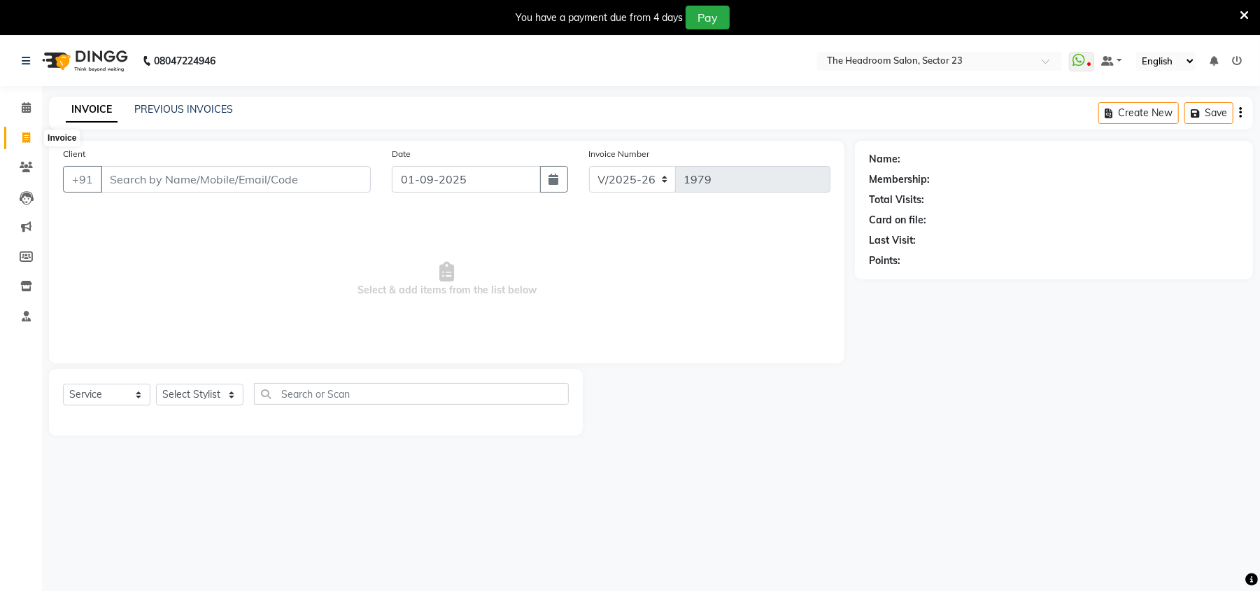
click at [29, 139] on icon at bounding box center [26, 137] width 8 height 10
select select "service"
type input "1979"
select select "6796"
